Goal: Task Accomplishment & Management: Use online tool/utility

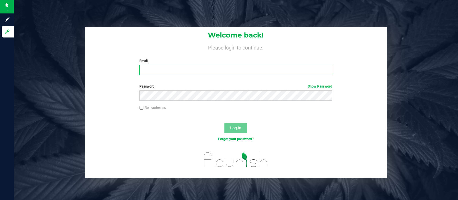
click at [165, 70] on input "Email" at bounding box center [235, 70] width 193 height 10
type input "[EMAIL_ADDRESS][DOMAIN_NAME]"
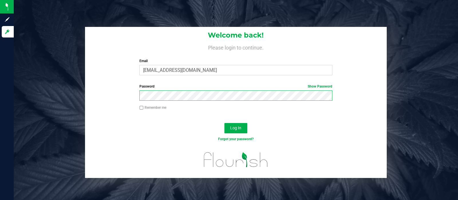
click at [224, 123] on button "Log In" at bounding box center [235, 128] width 23 height 10
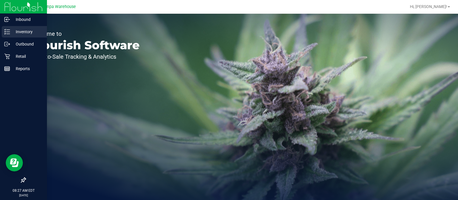
click at [14, 31] on p "Inventory" at bounding box center [27, 31] width 34 height 7
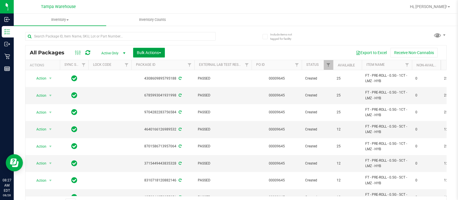
click at [162, 52] on button "Bulk Actions" at bounding box center [149, 53] width 32 height 10
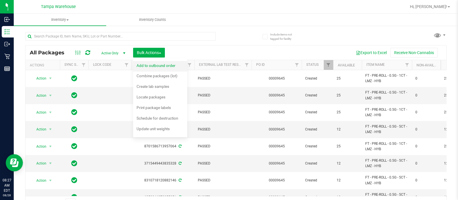
click at [162, 68] on div "Add to outbound order" at bounding box center [159, 66] width 47 height 9
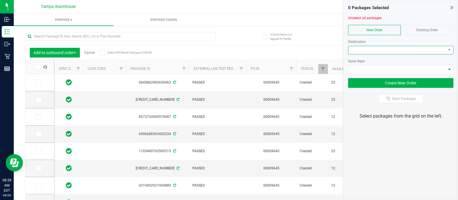
click at [350, 49] on span at bounding box center [397, 50] width 98 height 8
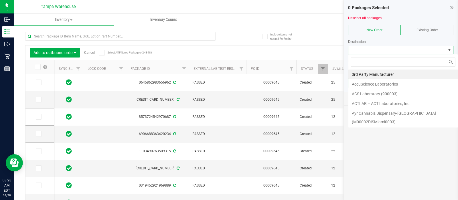
scroll to position [8, 105]
type input "ja"
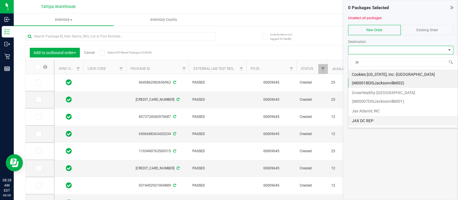
click at [363, 120] on li "JAX DC REP" at bounding box center [402, 121] width 109 height 10
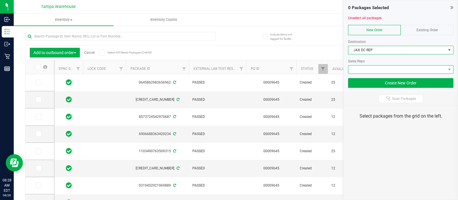
click at [352, 68] on span at bounding box center [397, 70] width 98 height 8
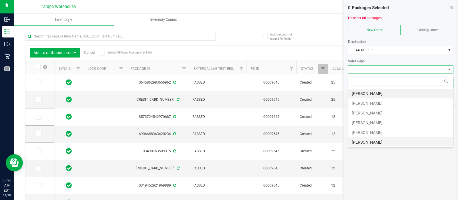
click at [358, 142] on li "[PERSON_NAME]" at bounding box center [400, 142] width 105 height 10
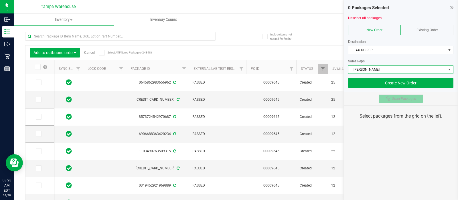
click at [402, 101] on button "Scan Packages" at bounding box center [401, 98] width 44 height 9
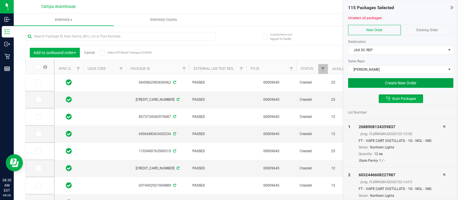
click at [383, 80] on button "Create New Order" at bounding box center [400, 83] width 105 height 10
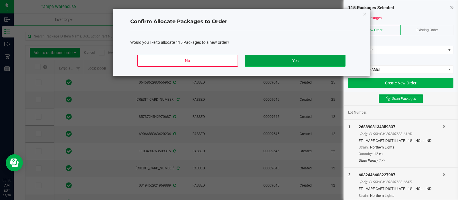
click at [340, 63] on button "Yes" at bounding box center [295, 61] width 100 height 12
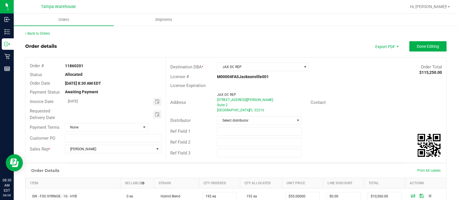
click at [160, 113] on div at bounding box center [113, 114] width 105 height 8
click at [156, 113] on span "Toggle calendar" at bounding box center [157, 114] width 5 height 5
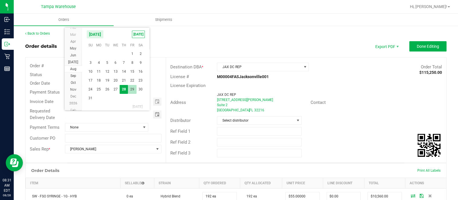
click at [134, 92] on span "29" at bounding box center [132, 89] width 8 height 9
type input "[DATE]"
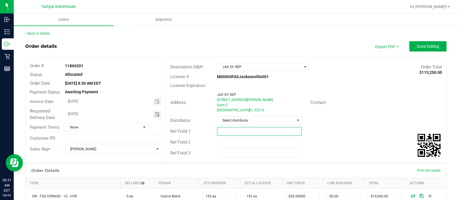
click at [231, 135] on input "text" at bounding box center [259, 131] width 85 height 9
type input "JAX DC"
click at [226, 140] on input "text" at bounding box center [259, 142] width 85 height 9
type input "CANNABIS"
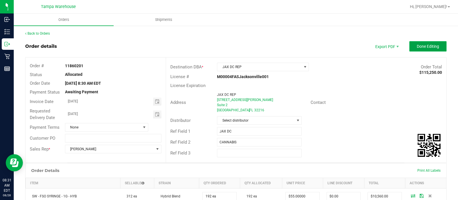
click at [417, 51] on button "Done Editing" at bounding box center [427, 46] width 37 height 10
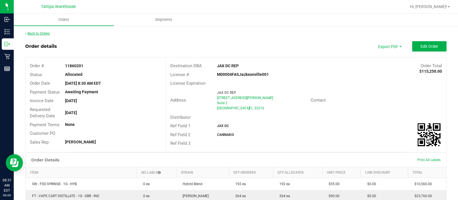
click at [33, 34] on link "Back to Orders" at bounding box center [37, 33] width 25 height 4
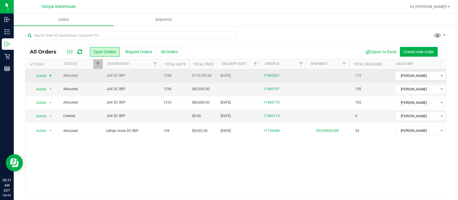
click at [37, 74] on span "Action" at bounding box center [38, 76] width 15 height 8
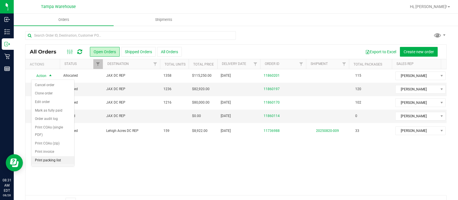
click at [44, 157] on li "Print packing list" at bounding box center [52, 160] width 43 height 9
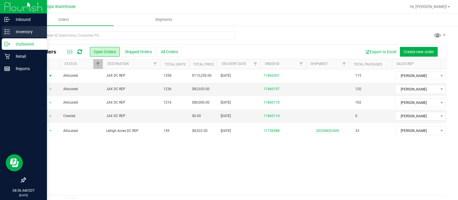
click at [8, 29] on icon at bounding box center [7, 32] width 6 height 6
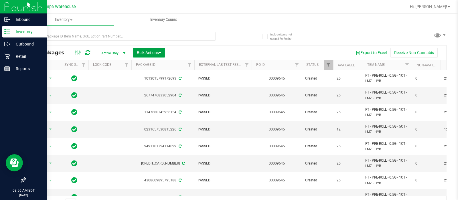
click at [160, 51] on span "Bulk Actions" at bounding box center [149, 52] width 24 height 5
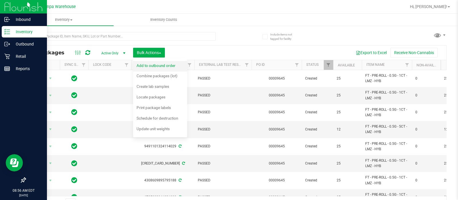
click at [152, 67] on span "Add to outbound order" at bounding box center [155, 65] width 39 height 5
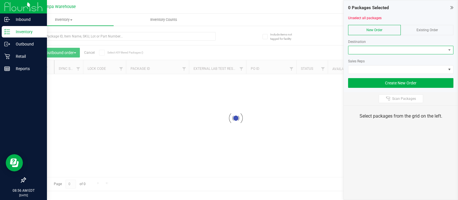
click at [374, 47] on span at bounding box center [397, 50] width 98 height 8
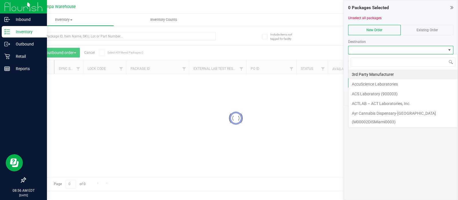
scroll to position [8, 105]
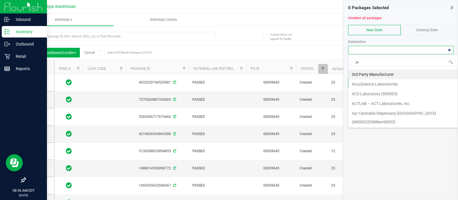
type input "jax"
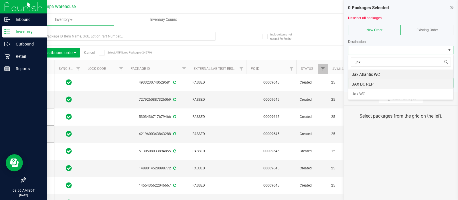
click at [360, 81] on li "JAX DC REP" at bounding box center [400, 84] width 105 height 10
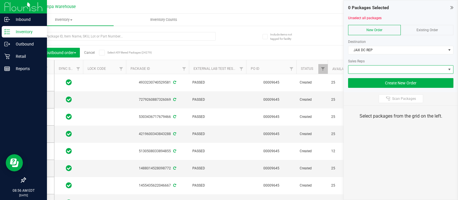
click at [352, 68] on span at bounding box center [397, 70] width 98 height 8
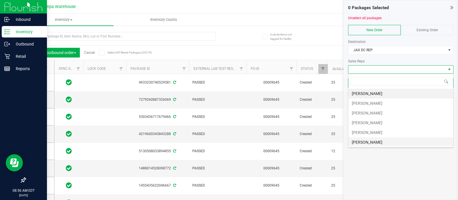
click at [366, 138] on li "[PERSON_NAME]" at bounding box center [400, 142] width 105 height 10
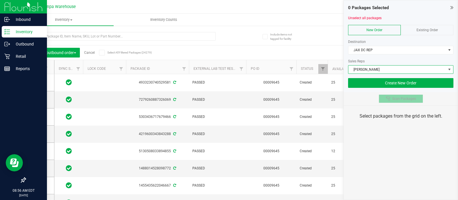
click at [389, 97] on icon at bounding box center [388, 98] width 5 height 5
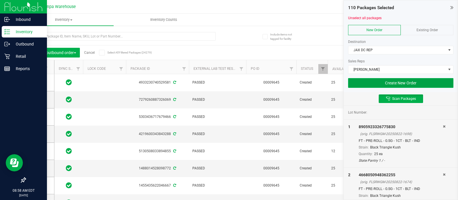
click at [381, 84] on button "Create New Order" at bounding box center [400, 83] width 105 height 10
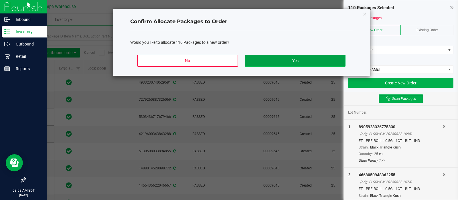
click at [303, 64] on button "Yes" at bounding box center [295, 61] width 100 height 12
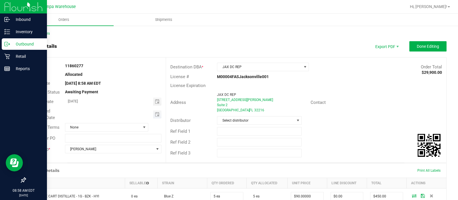
type input "month/day/year"
click at [150, 114] on input "month/day/year" at bounding box center [109, 113] width 88 height 7
click at [155, 115] on span "Toggle calendar" at bounding box center [157, 114] width 5 height 5
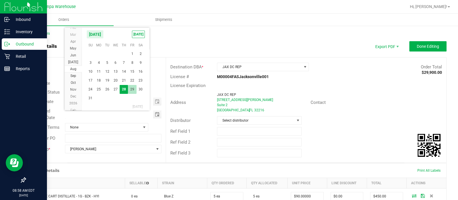
click at [132, 88] on span "29" at bounding box center [132, 89] width 8 height 9
type input "[DATE]"
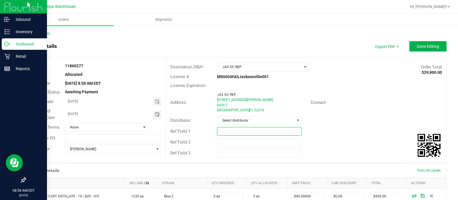
click at [225, 128] on input "text" at bounding box center [259, 131] width 85 height 9
type input "JAX DC"
click at [225, 141] on input "text" at bounding box center [259, 142] width 85 height 9
type input "CANNABIS"
click at [420, 52] on outbound-order-header "Order details Export PDF Done Editing Order # 11860277 Status Allocated Order D…" at bounding box center [235, 102] width 421 height 122
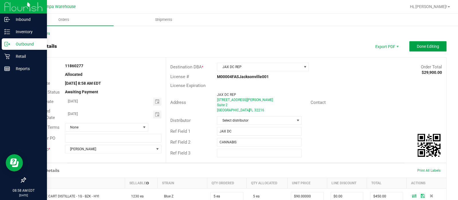
click at [417, 46] on span "Done Editing" at bounding box center [428, 46] width 22 height 5
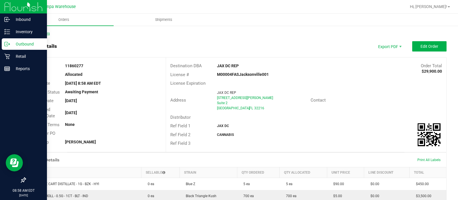
click at [41, 33] on link "Back to Orders" at bounding box center [37, 33] width 25 height 4
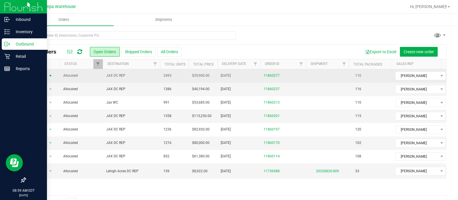
click at [46, 74] on span "Action" at bounding box center [38, 76] width 15 height 8
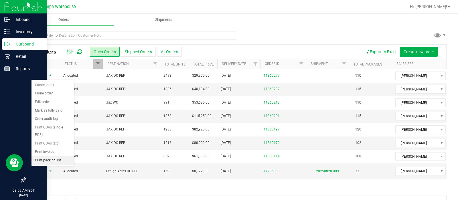
click at [44, 156] on li "Print packing list" at bounding box center [52, 160] width 43 height 9
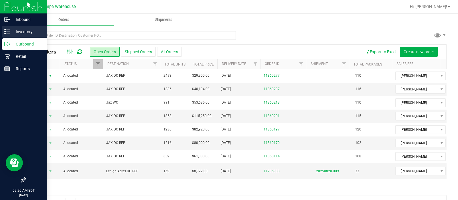
click at [9, 29] on icon at bounding box center [7, 32] width 6 height 6
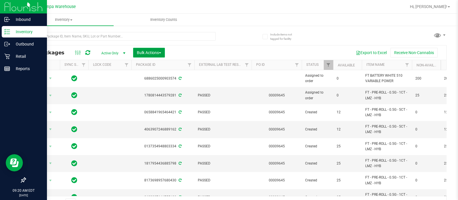
click at [153, 48] on button "Bulk Actions" at bounding box center [149, 53] width 32 height 10
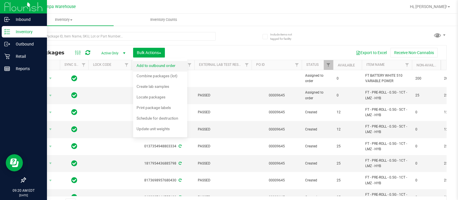
click at [154, 61] on li "Add to outbound order" at bounding box center [160, 66] width 54 height 11
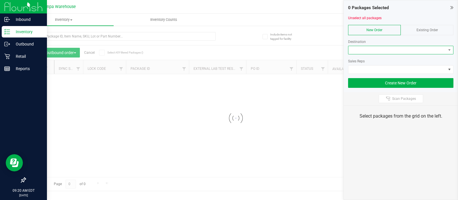
click at [370, 53] on span at bounding box center [397, 50] width 98 height 8
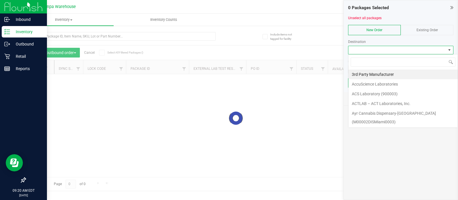
scroll to position [8, 105]
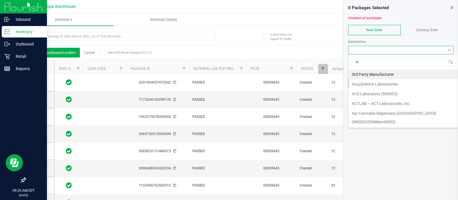
type input "leh"
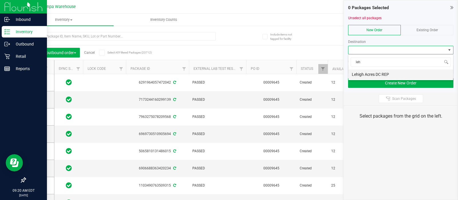
click at [359, 74] on li "Lehigh Acres DC REP" at bounding box center [400, 75] width 105 height 10
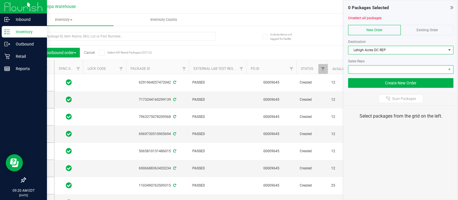
click at [359, 68] on span at bounding box center [397, 70] width 98 height 8
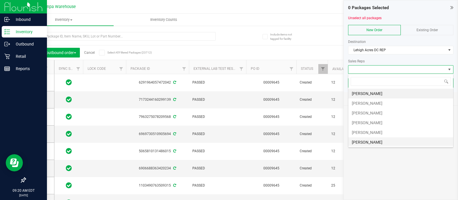
click at [359, 141] on li "[PERSON_NAME]" at bounding box center [400, 142] width 105 height 10
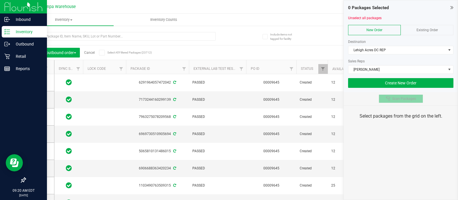
click at [411, 99] on span "Scan Packages" at bounding box center [404, 98] width 24 height 5
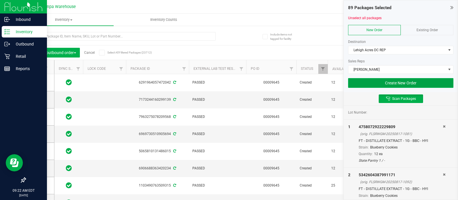
click at [395, 81] on button "Create New Order" at bounding box center [400, 83] width 105 height 10
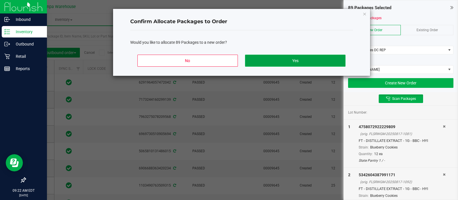
click at [316, 62] on button "Yes" at bounding box center [295, 61] width 100 height 12
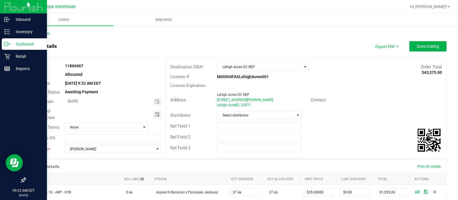
click at [155, 114] on span "Toggle calendar" at bounding box center [157, 114] width 5 height 5
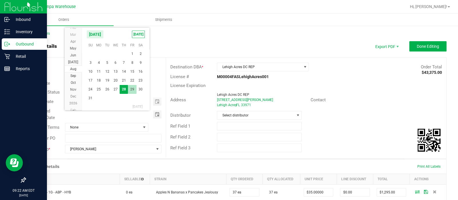
click at [130, 89] on span "29" at bounding box center [132, 89] width 8 height 9
type input "[DATE]"
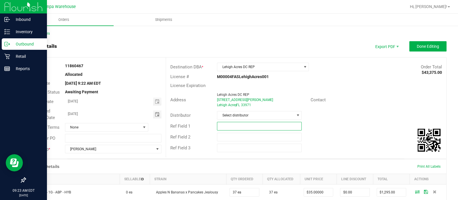
click at [219, 124] on input "text" at bounding box center [259, 126] width 85 height 9
type input "LHA DC"
click at [225, 139] on input "text" at bounding box center [259, 137] width 85 height 9
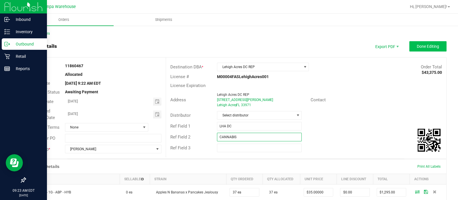
type input "CANNABIS"
click at [421, 42] on button "Done Editing" at bounding box center [427, 46] width 37 height 10
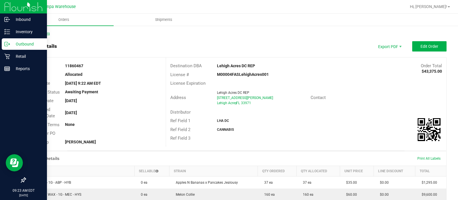
click at [43, 31] on link "Back to Orders" at bounding box center [37, 33] width 25 height 4
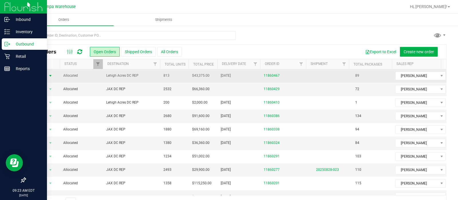
click at [41, 74] on span "Action" at bounding box center [38, 76] width 15 height 8
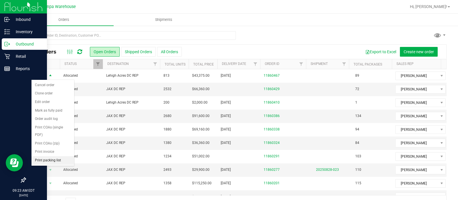
click at [37, 157] on li "Print packing list" at bounding box center [52, 160] width 43 height 9
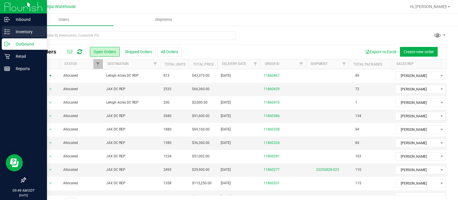
click at [14, 35] on p "Inventory" at bounding box center [27, 31] width 34 height 7
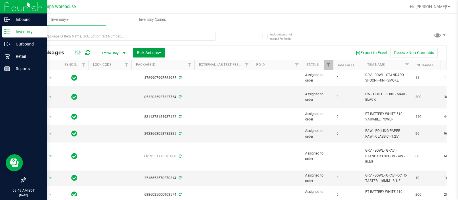
click at [158, 56] on button "Bulk Actions" at bounding box center [149, 53] width 32 height 10
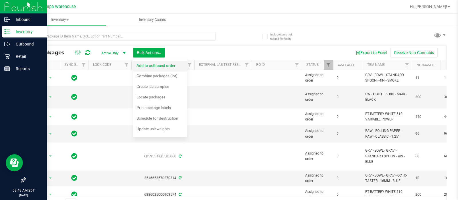
click at [159, 62] on div "Add to outbound order" at bounding box center [159, 66] width 47 height 9
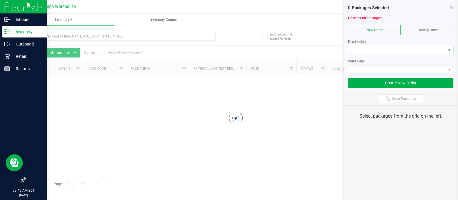
click at [361, 48] on span at bounding box center [397, 50] width 98 height 8
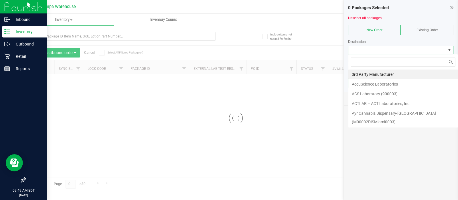
scroll to position [8, 105]
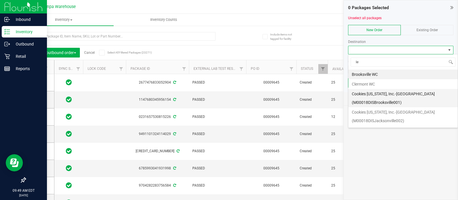
type input "leh"
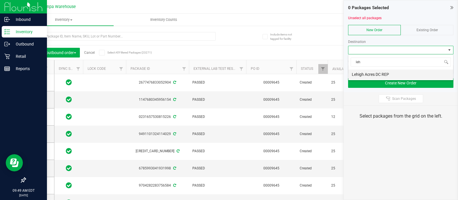
click at [358, 76] on li "Lehigh Acres DC REP" at bounding box center [400, 75] width 105 height 10
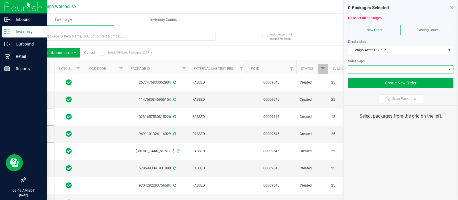
click at [356, 72] on span at bounding box center [397, 70] width 98 height 8
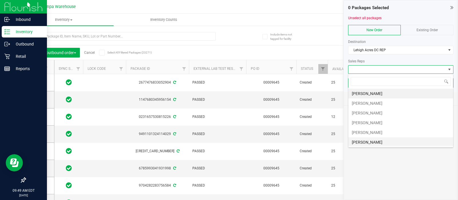
click at [367, 144] on li "[PERSON_NAME]" at bounding box center [400, 142] width 105 height 10
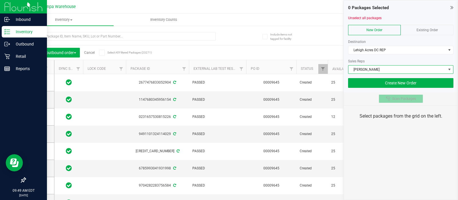
click at [391, 100] on div at bounding box center [389, 98] width 6 height 5
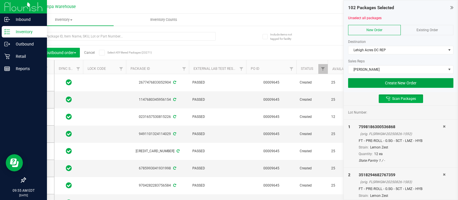
click at [383, 86] on button "Create New Order" at bounding box center [400, 83] width 105 height 10
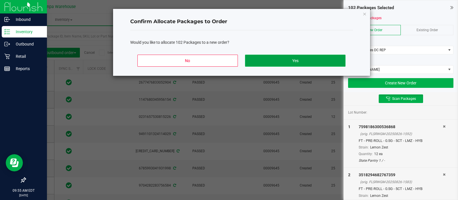
click at [299, 59] on button "Yes" at bounding box center [295, 61] width 100 height 12
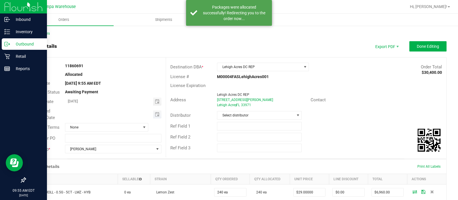
click at [153, 110] on span "Toggle calendar" at bounding box center [157, 114] width 8 height 8
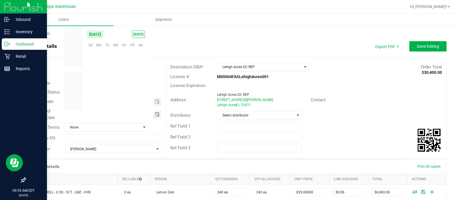
scroll to position [92730, 0]
click at [132, 92] on span "29" at bounding box center [132, 89] width 8 height 9
type input "[DATE]"
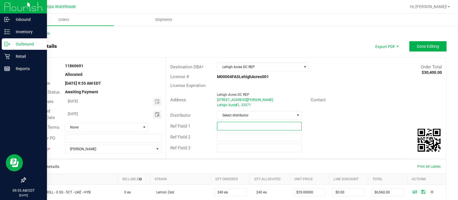
click at [217, 128] on input "text" at bounding box center [259, 126] width 85 height 9
type input "LHA DC"
click at [224, 134] on input "text" at bounding box center [259, 137] width 85 height 9
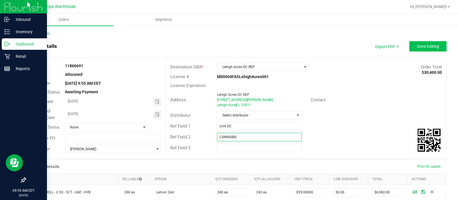
type input "CANNABIS"
click at [417, 45] on span "Done Editing" at bounding box center [428, 46] width 22 height 5
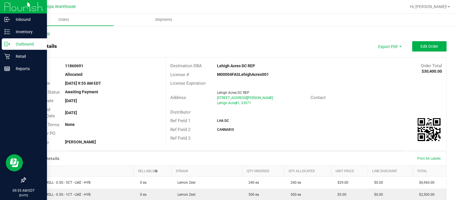
click at [32, 32] on link "Back to Orders" at bounding box center [37, 33] width 25 height 4
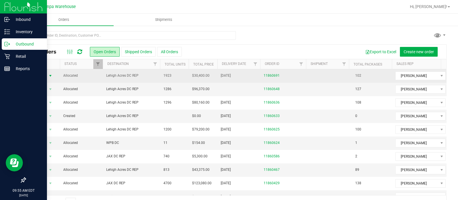
click at [42, 73] on span "Action" at bounding box center [38, 76] width 15 height 8
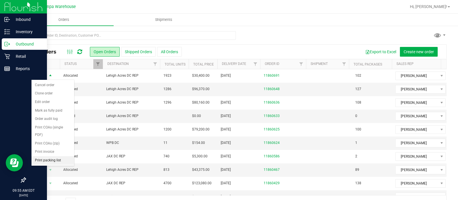
click at [46, 157] on li "Print packing list" at bounding box center [52, 160] width 43 height 9
